Goal: Check status: Check status

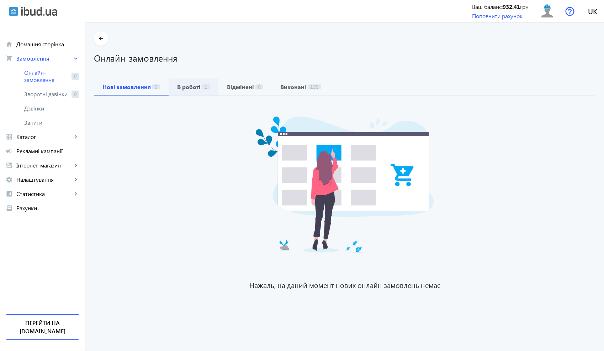
click at [193, 91] on span "В роботі 1" at bounding box center [193, 86] width 33 height 17
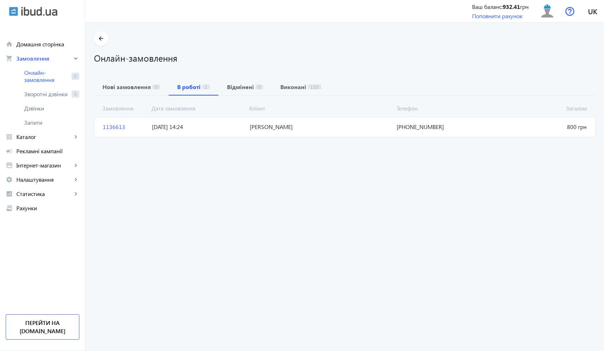
click at [182, 128] on span "[DATE] 14:24" at bounding box center [198, 127] width 98 height 8
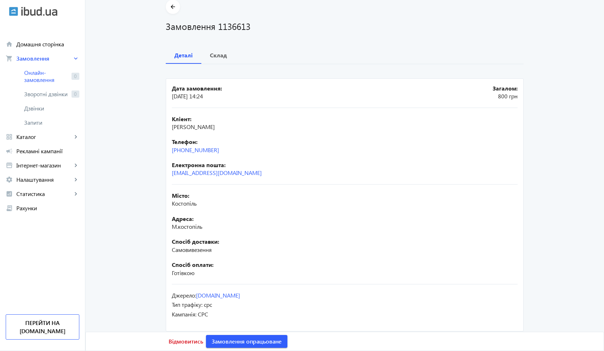
scroll to position [34, 0]
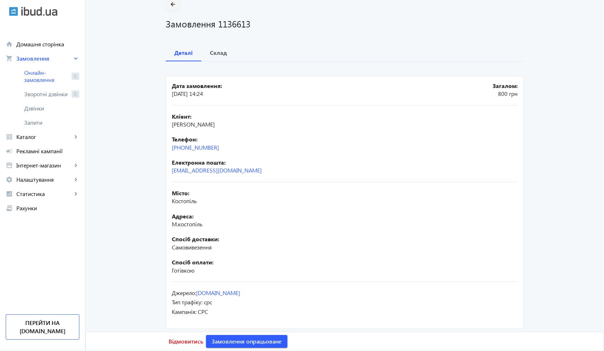
click at [171, 5] on mat-icon "arrow_back" at bounding box center [173, 4] width 9 height 9
